Goal: Information Seeking & Learning: Find specific fact

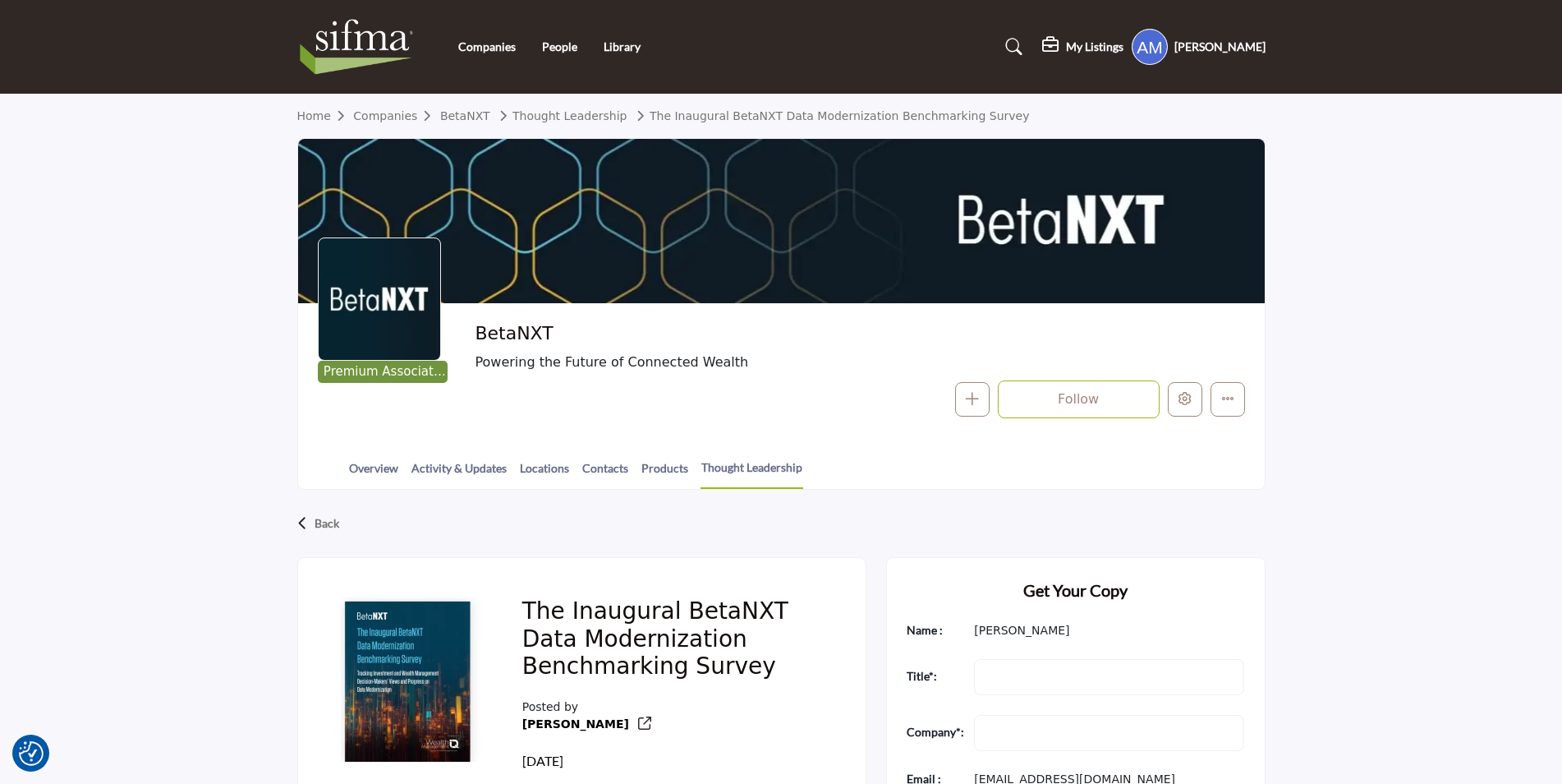
click at [398, 42] on img at bounding box center [360, 47] width 127 height 66
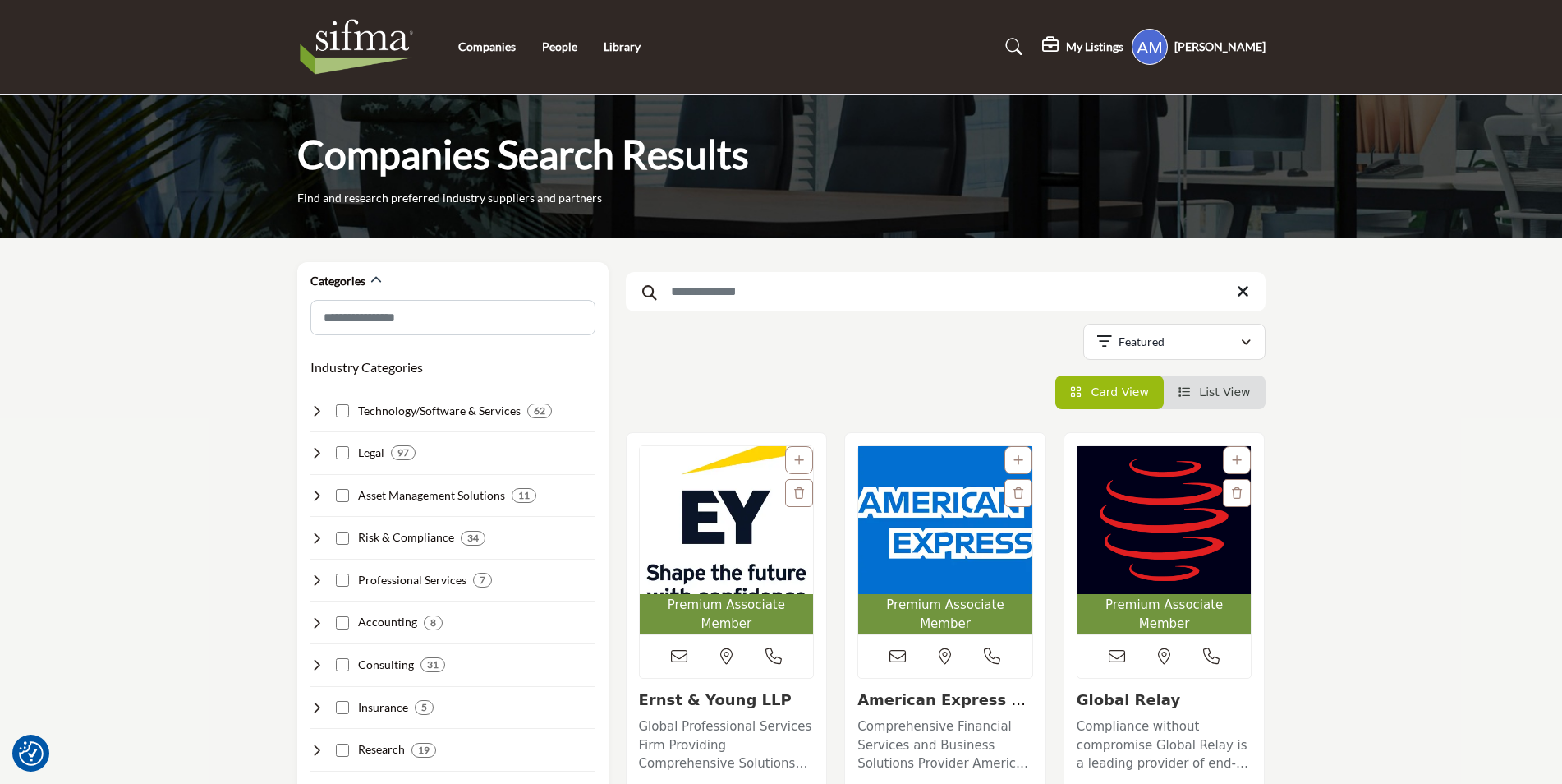
click at [848, 309] on input "Search Keyword" at bounding box center [945, 292] width 640 height 40
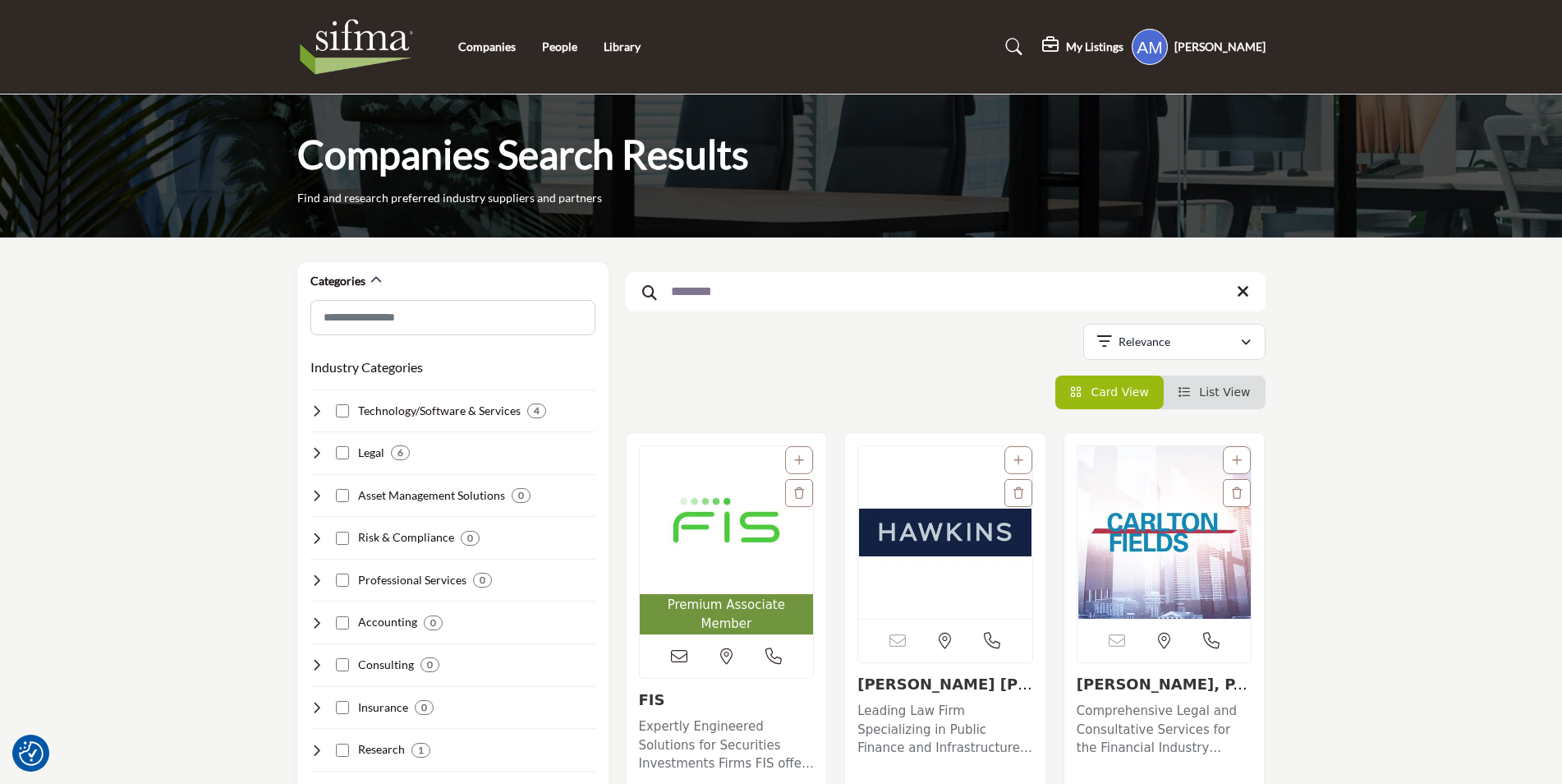
type input "********"
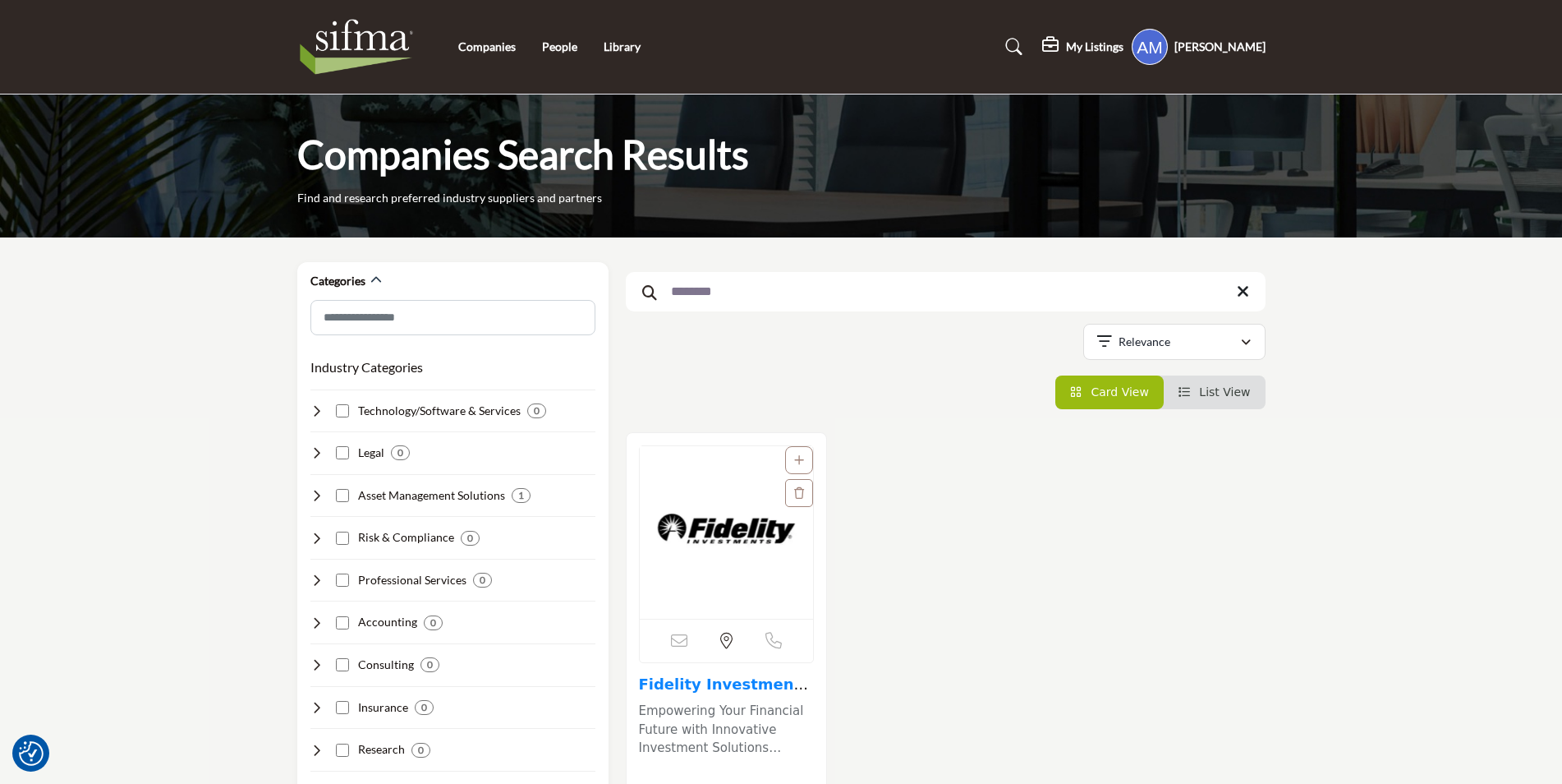
click at [702, 681] on link "Fidelity Investments..." at bounding box center [724, 692] width 170 height 36
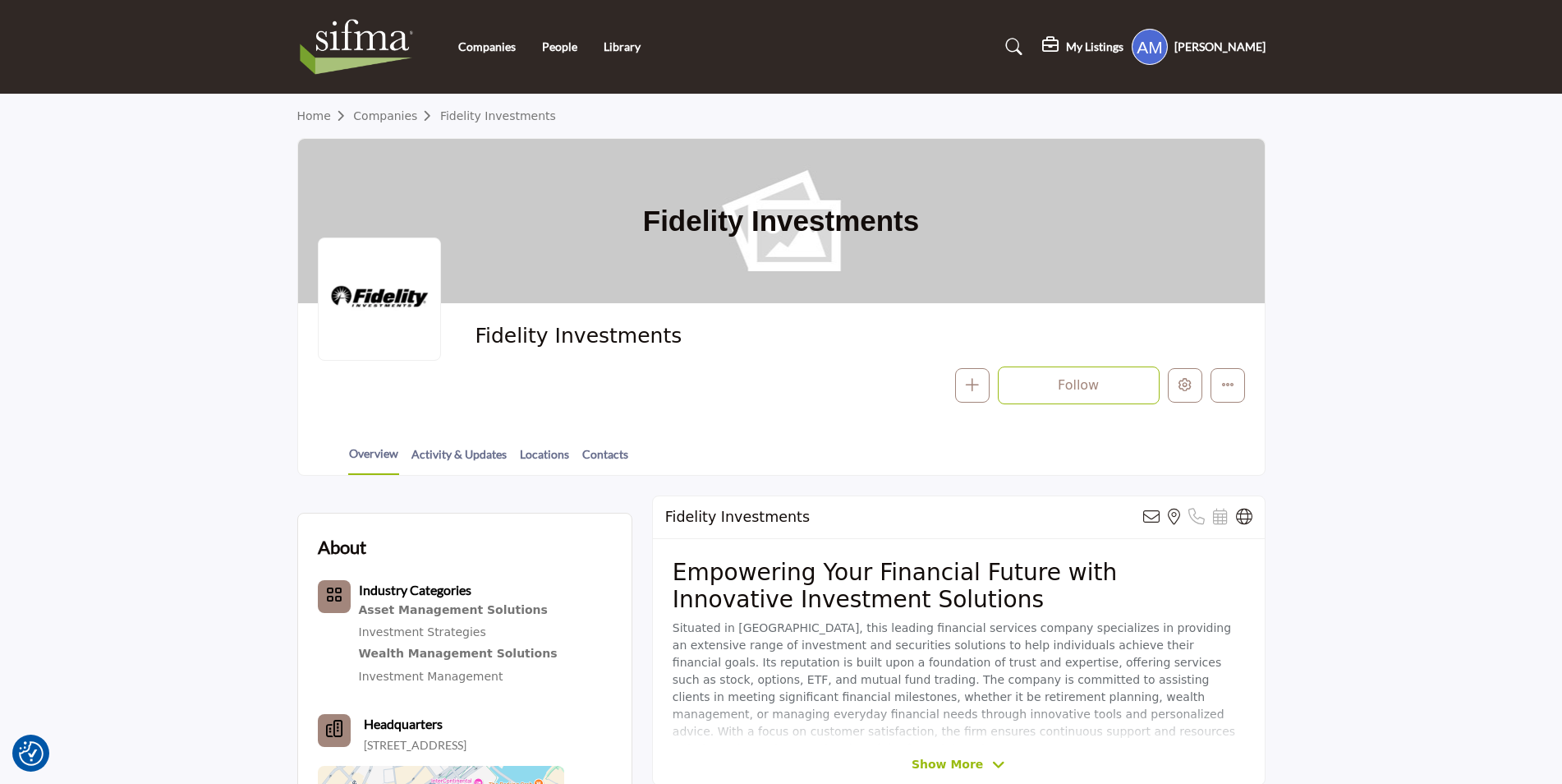
click at [369, 49] on img at bounding box center [360, 47] width 127 height 66
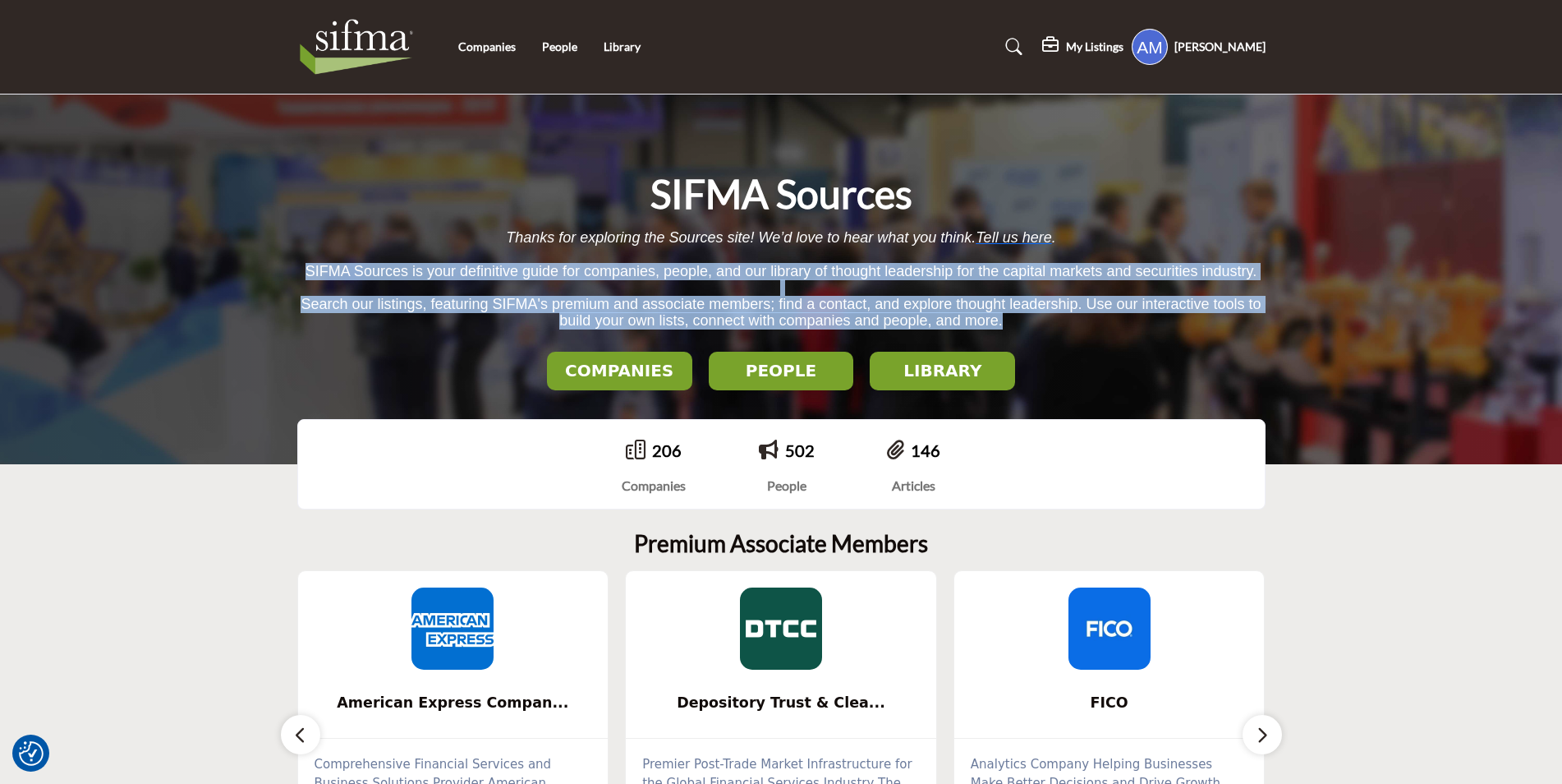
drag, startPoint x: 308, startPoint y: 269, endPoint x: 1031, endPoint y: 317, distance: 724.6
click at [1031, 317] on div "Thanks for exploring the Sources site! We’d love to hear what you think. Tell u…" at bounding box center [781, 280] width 969 height 100
copy div "SIFMA Sources is your definitive guide for companies, people, and our library o…"
click at [484, 45] on link "Companies" at bounding box center [487, 47] width 57 height 14
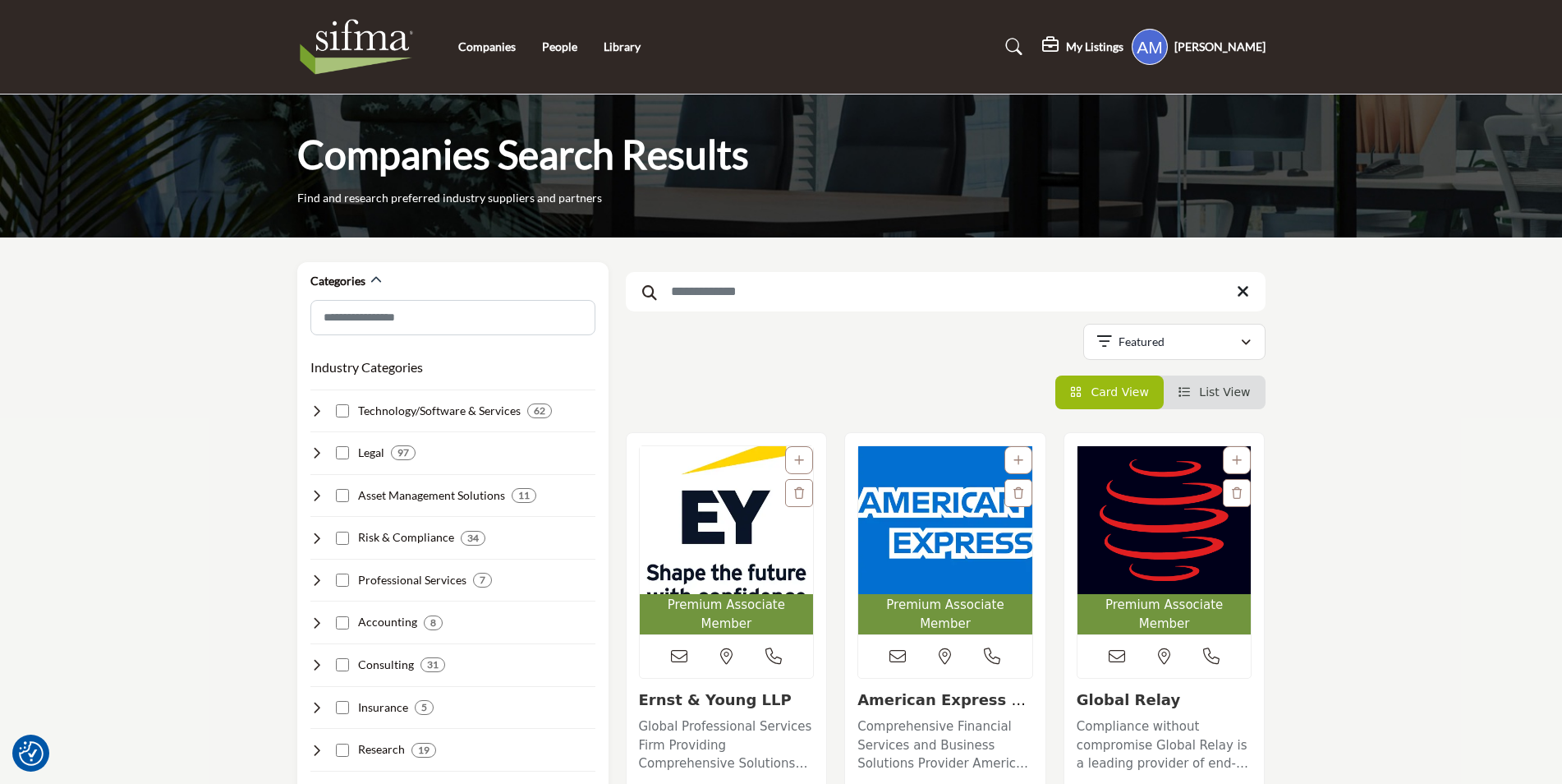
click at [741, 296] on input "Search Keyword" at bounding box center [945, 292] width 640 height 40
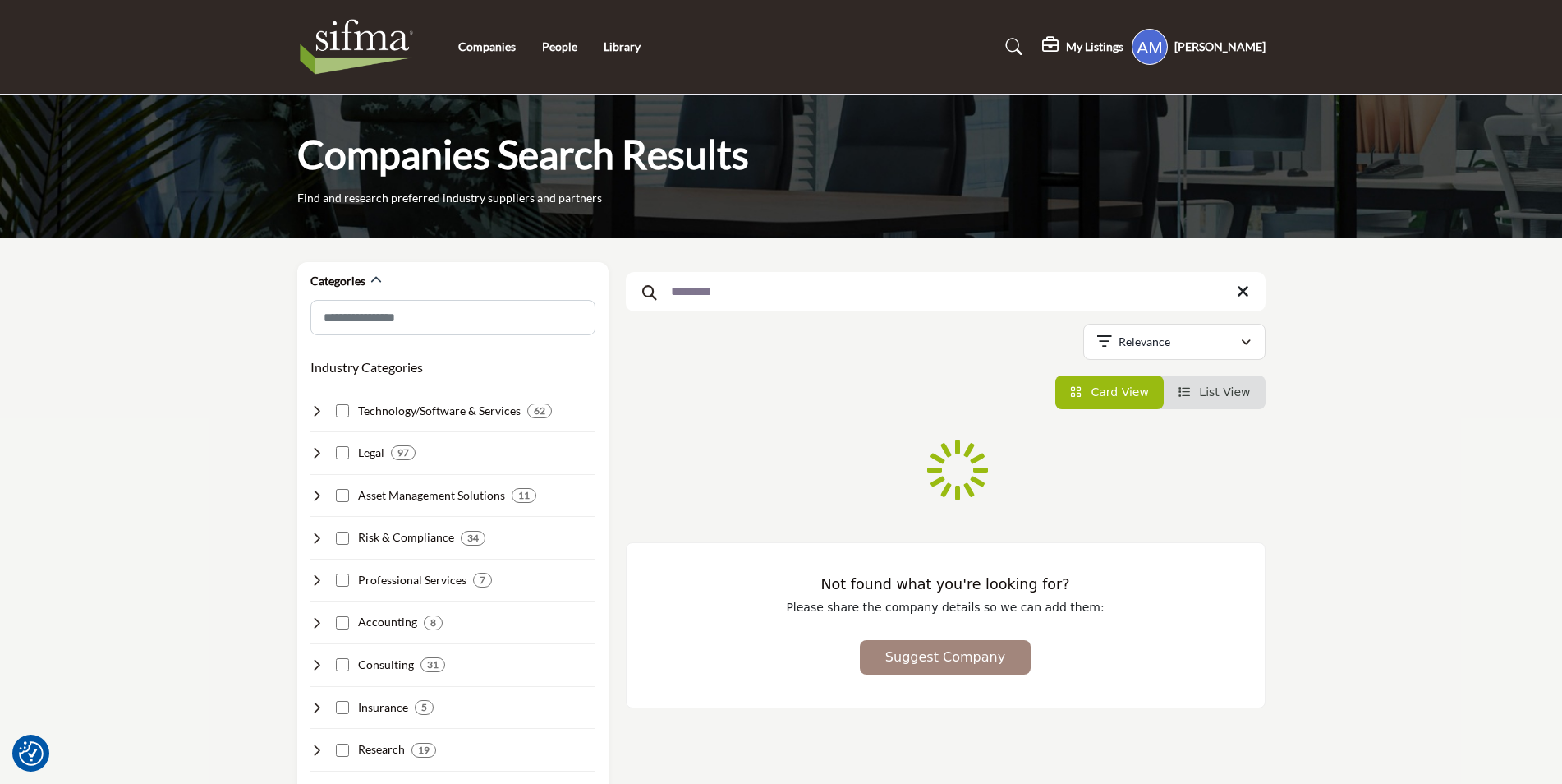
type input "********"
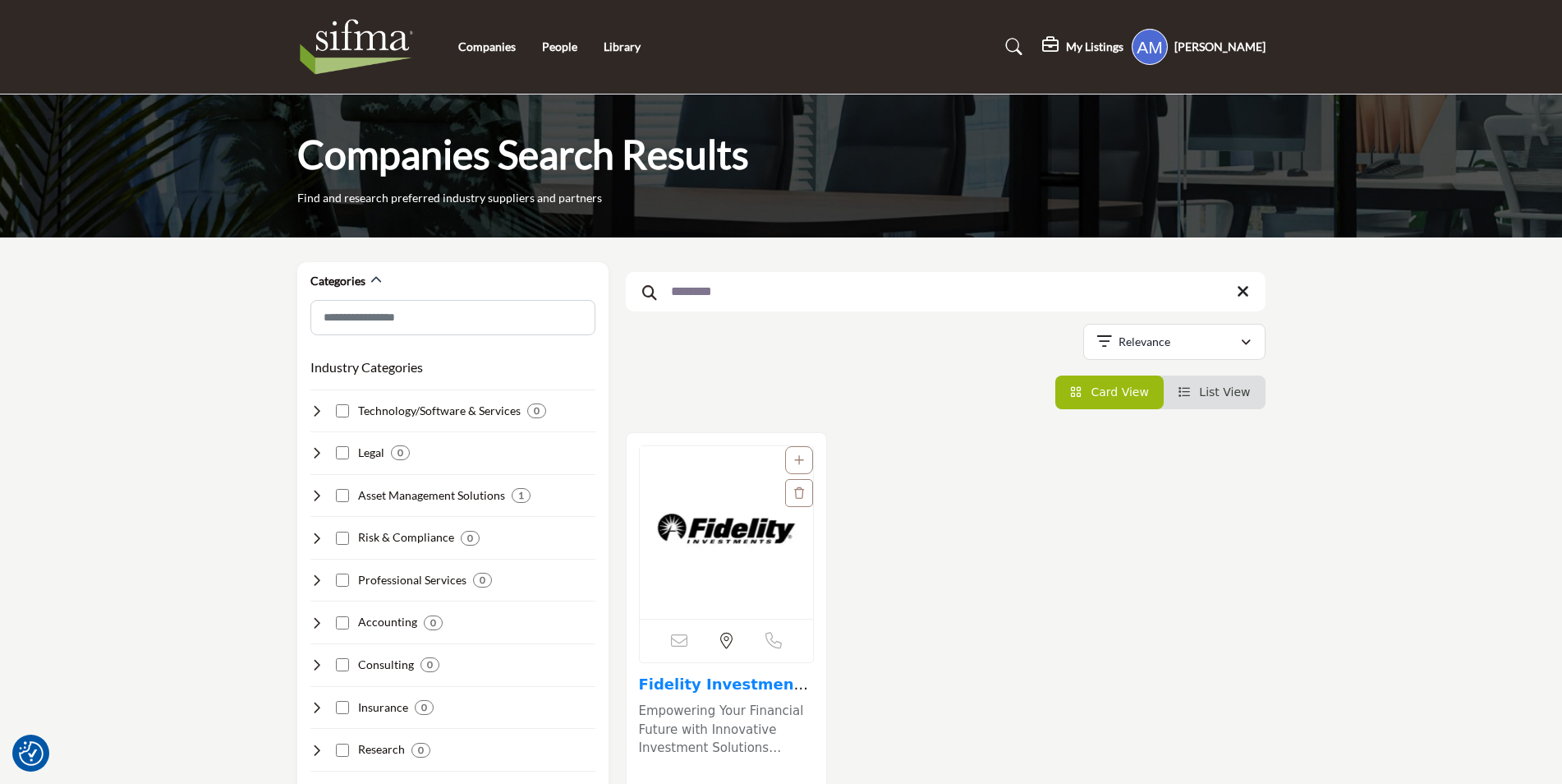
click at [738, 686] on link "Fidelity Investments..." at bounding box center [724, 692] width 170 height 36
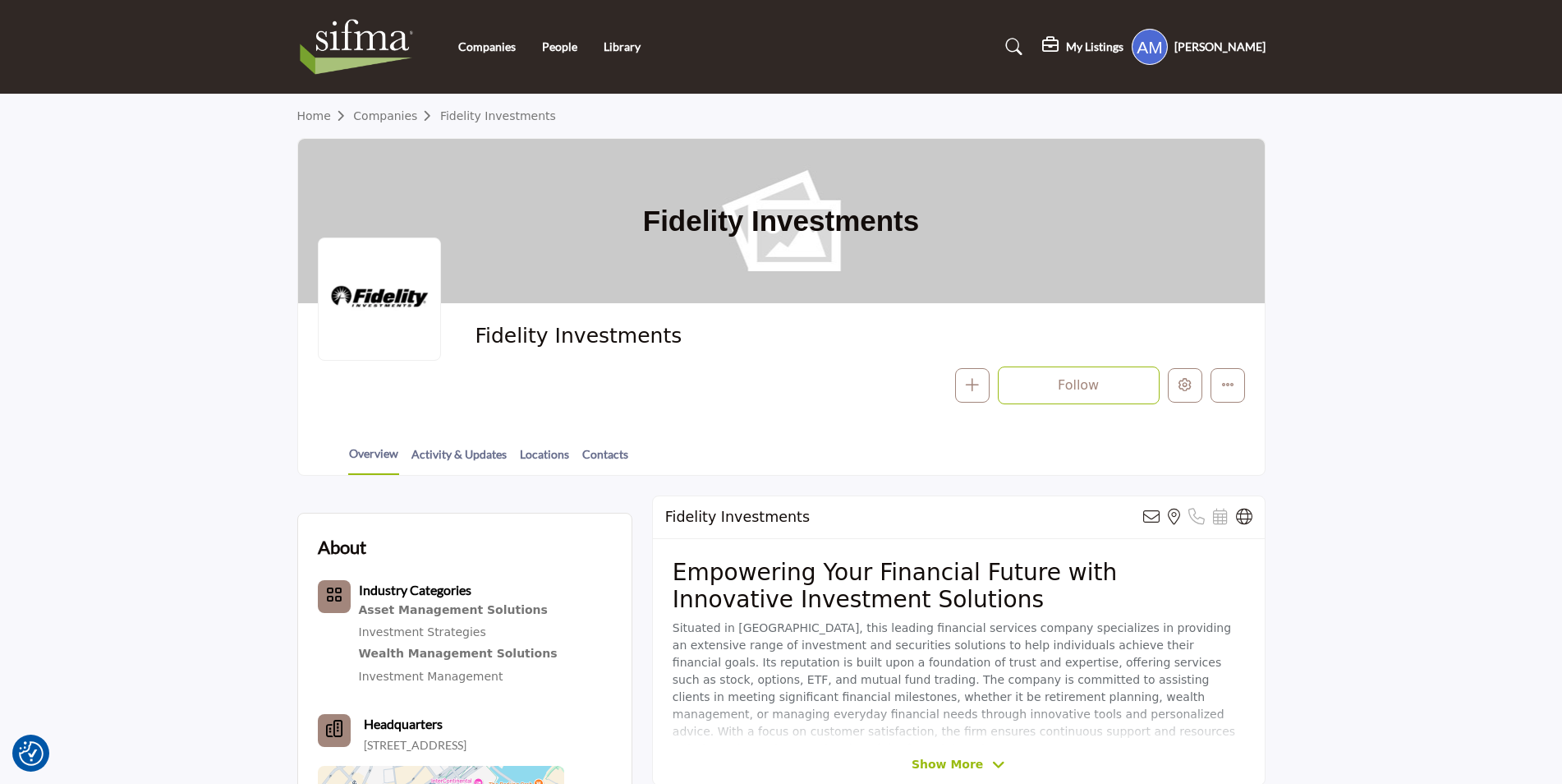
click at [370, 48] on img at bounding box center [360, 47] width 127 height 66
